Goal: Task Accomplishment & Management: Use online tool/utility

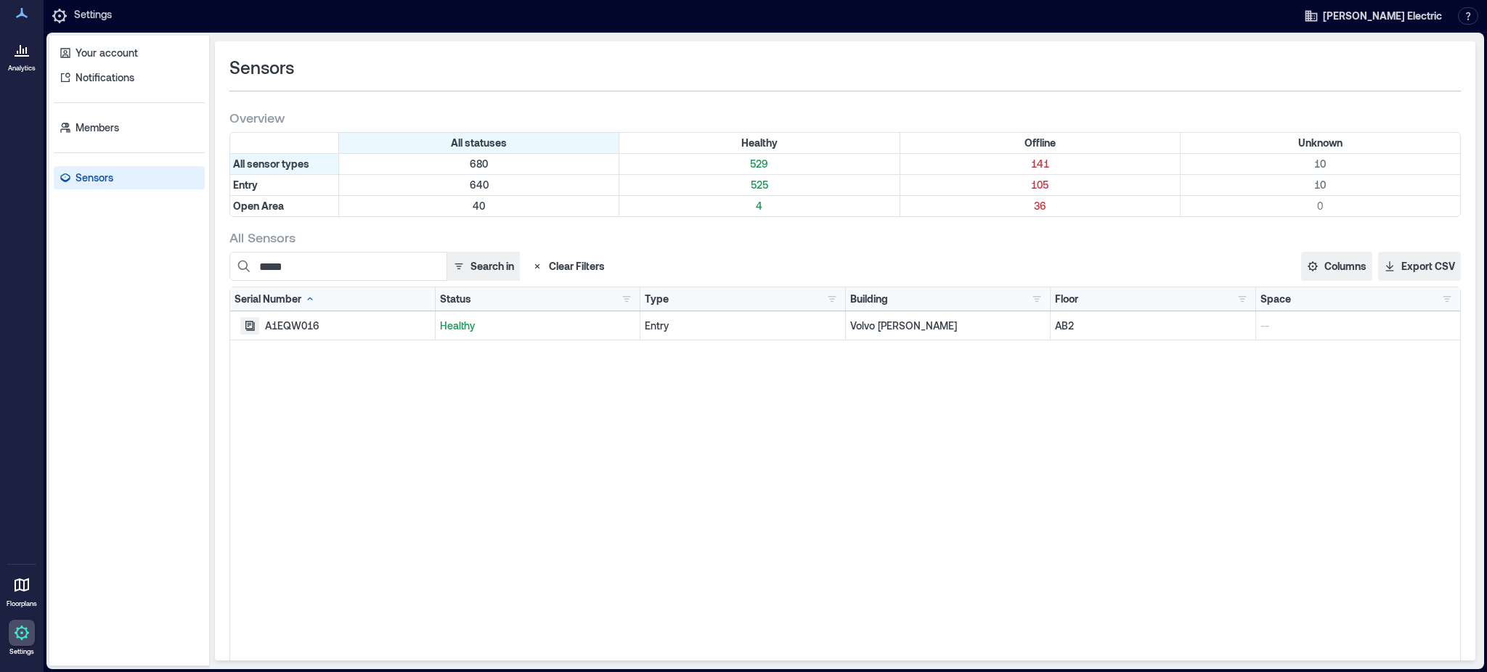
click at [257, 330] on button "button" at bounding box center [249, 325] width 19 height 17
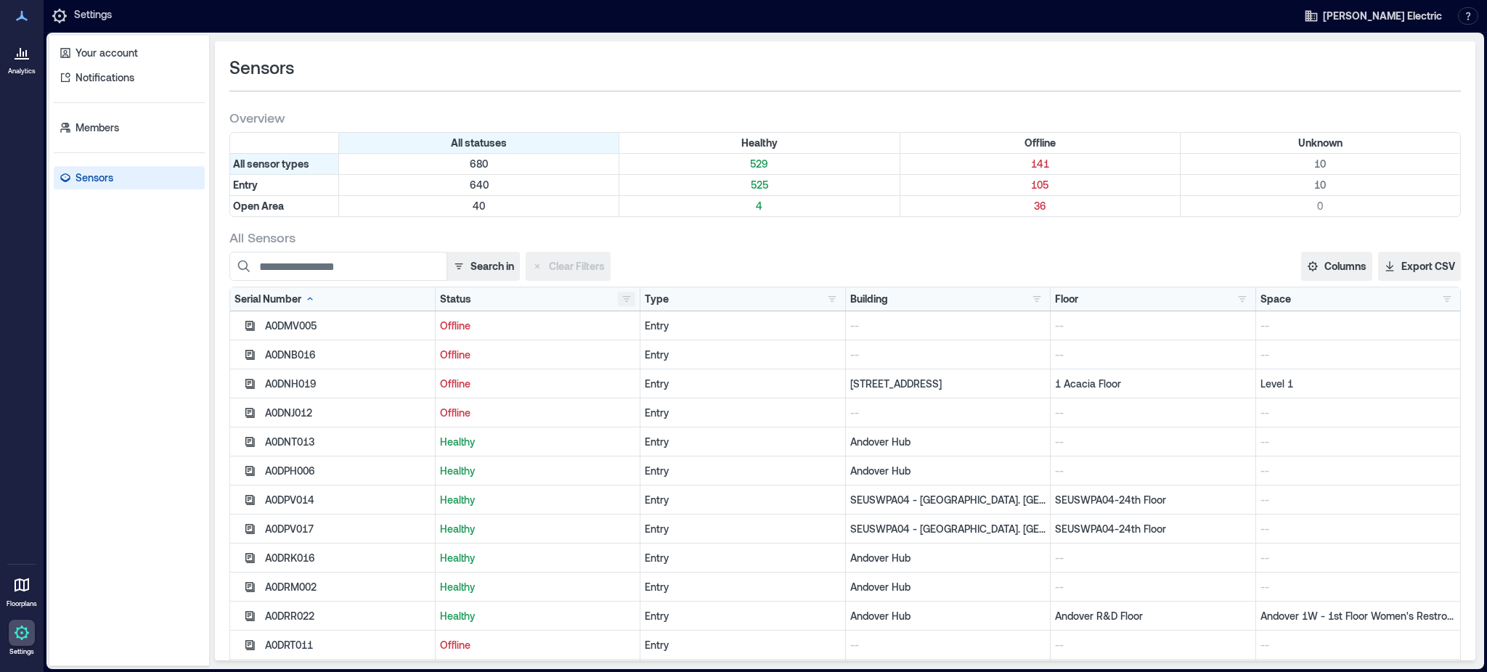
click at [623, 297] on button "button" at bounding box center [626, 299] width 17 height 15
click at [639, 349] on div "Offline 141" at bounding box center [672, 353] width 102 height 15
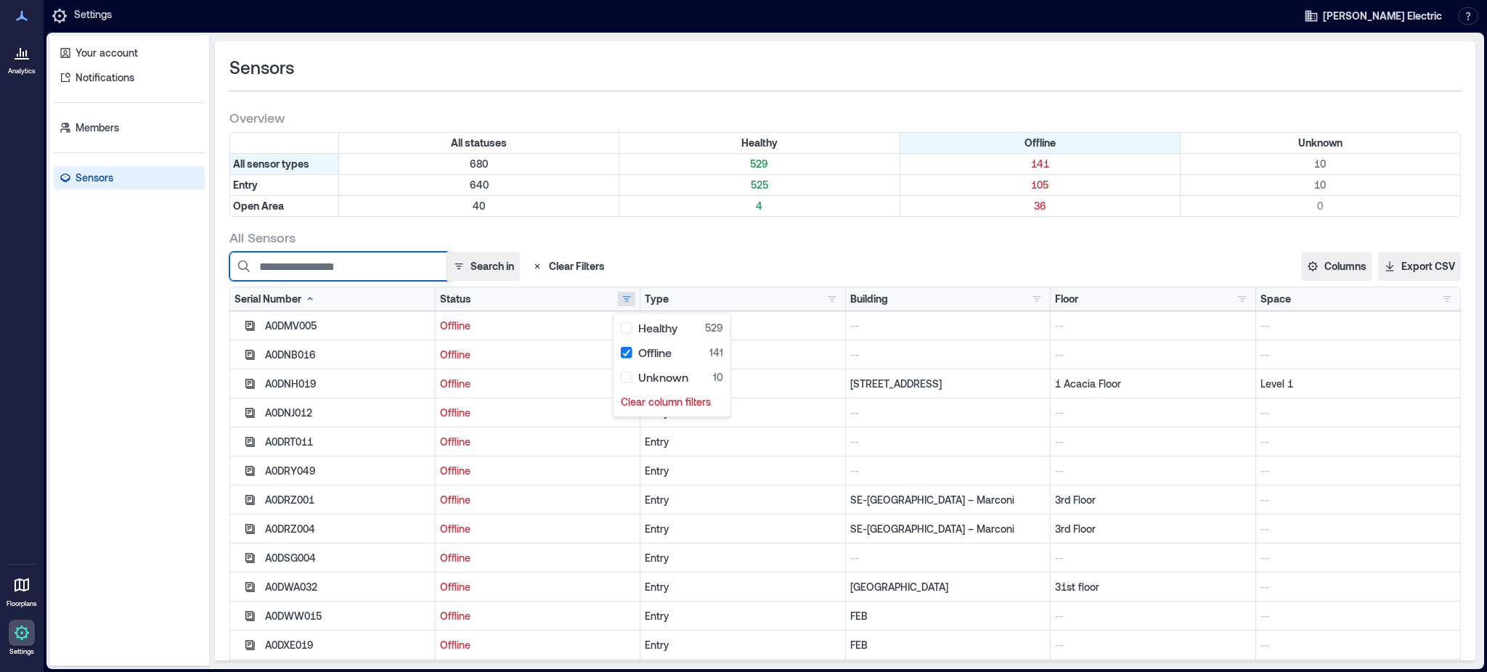
click at [346, 275] on input at bounding box center [338, 266] width 218 height 29
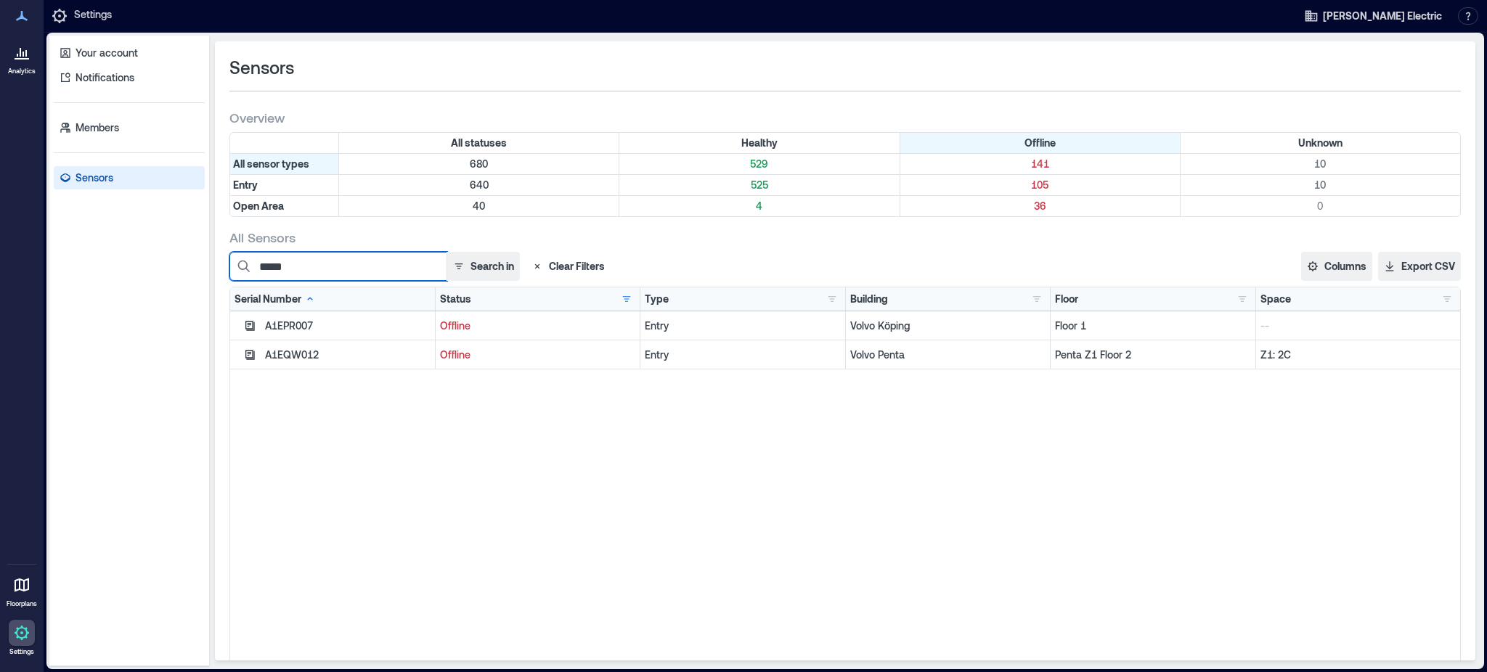
type input "*****"
click at [524, 462] on div "A1EPR007 Offline Entry Volvo Köping Floor 1 -- A1EQW012 Offline Entry Volvo Pen…" at bounding box center [845, 492] width 1230 height 363
click at [249, 351] on icon "button" at bounding box center [249, 354] width 9 height 9
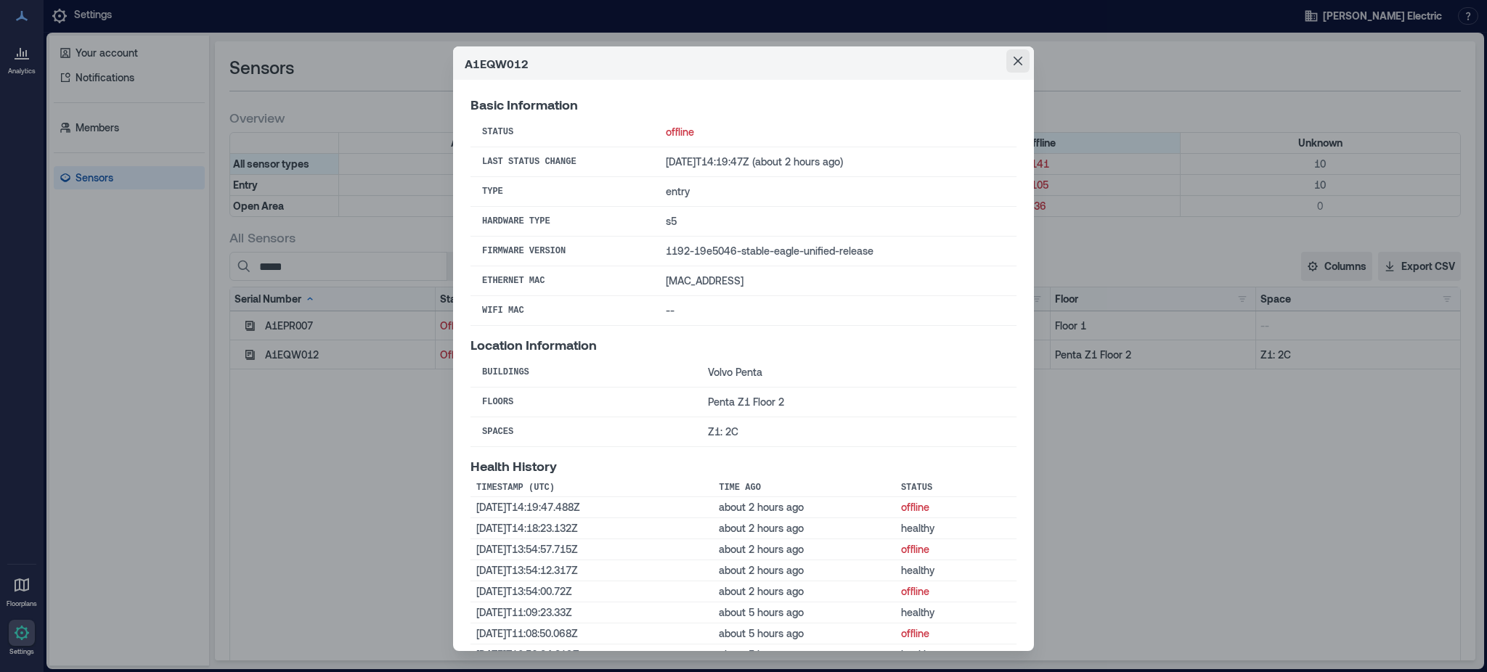
click at [1006, 57] on button "Close" at bounding box center [1017, 60] width 23 height 23
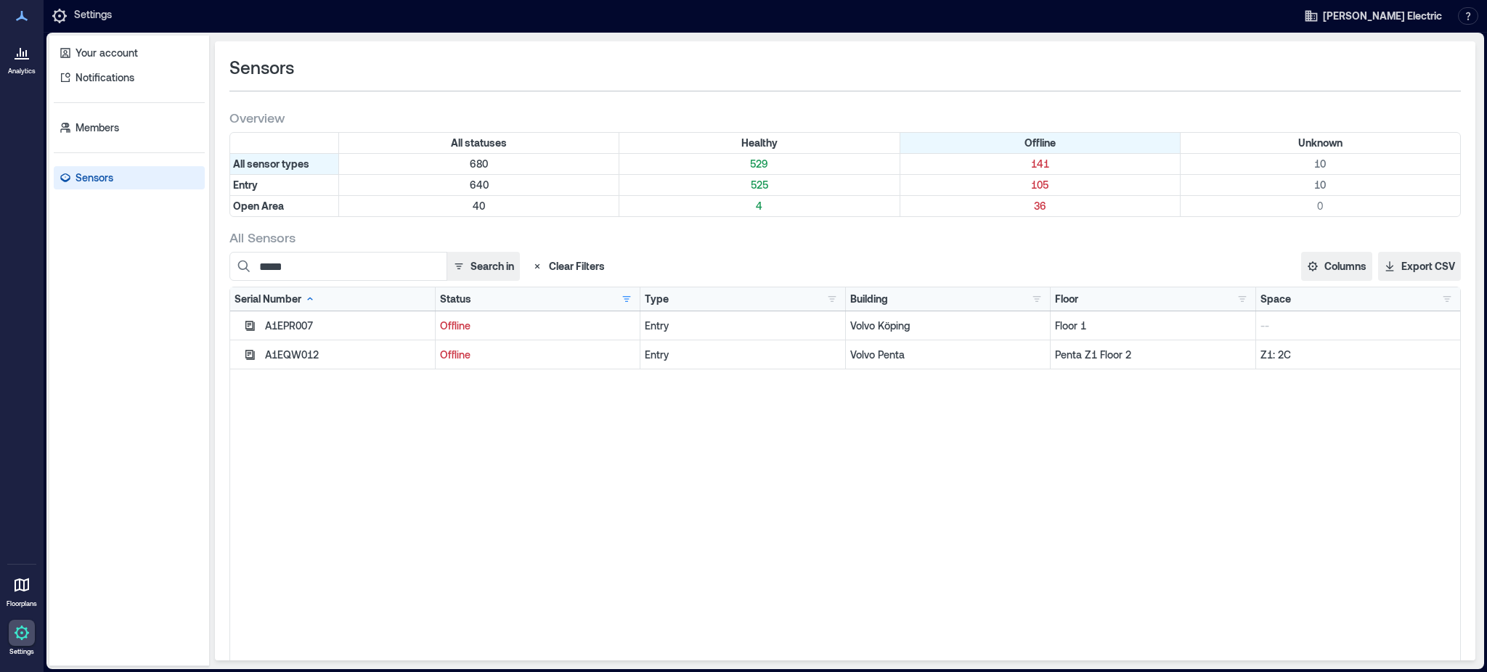
click at [1054, 65] on div "Sensors" at bounding box center [844, 67] width 1231 height 23
click at [561, 262] on button "Clear Filters" at bounding box center [568, 266] width 85 height 29
